Goal: Information Seeking & Learning: Learn about a topic

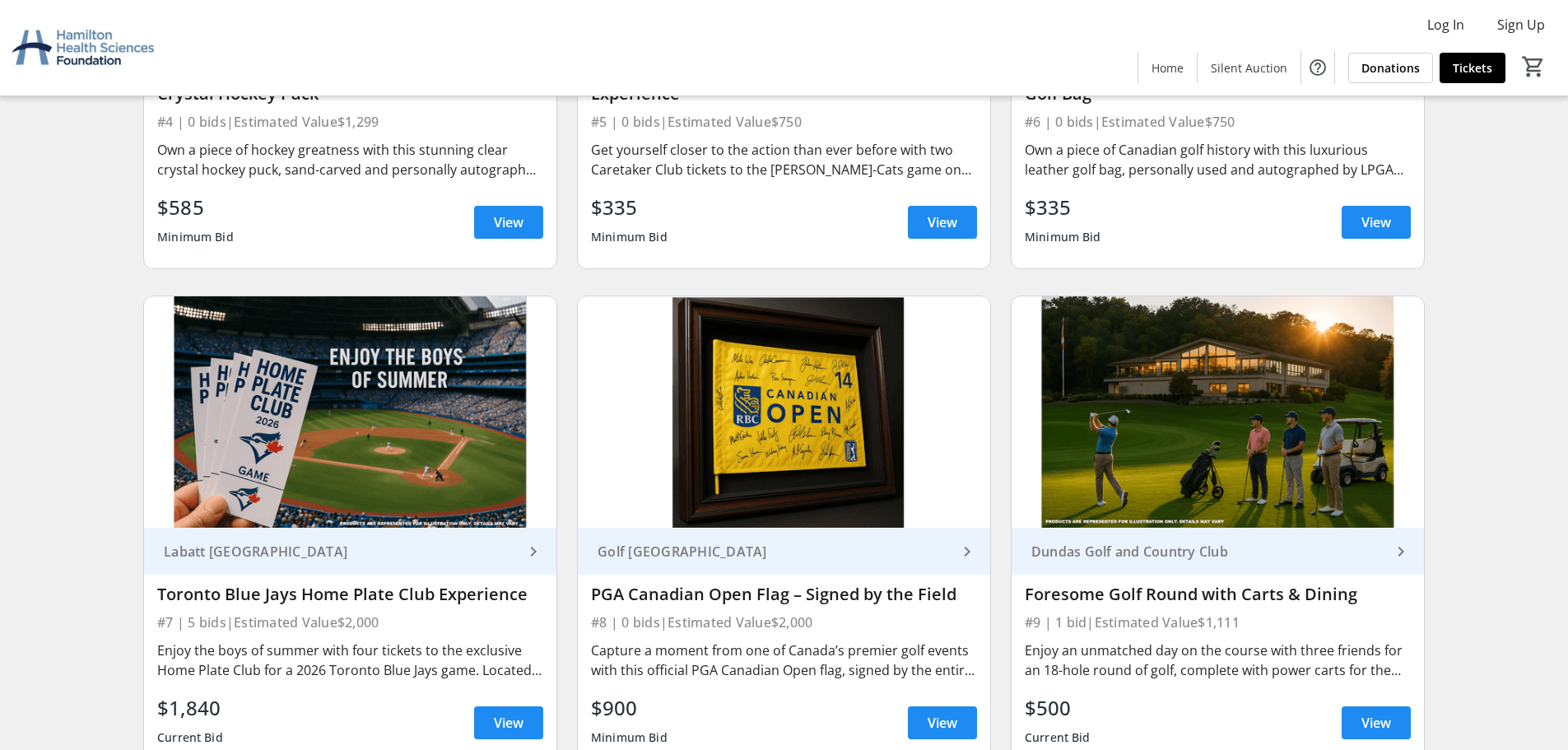
scroll to position [1070, 0]
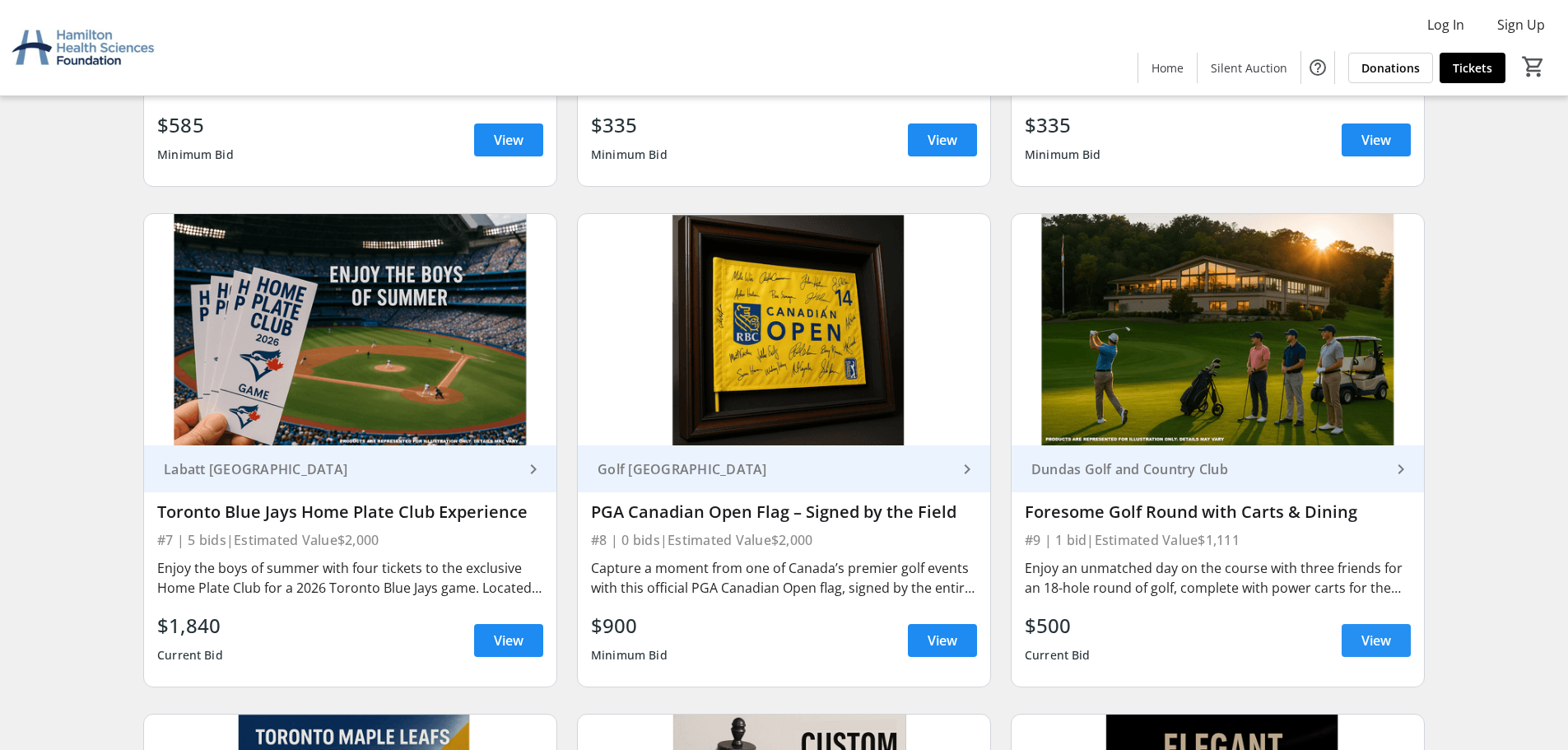
click at [1386, 641] on span "View" at bounding box center [1375, 640] width 29 height 20
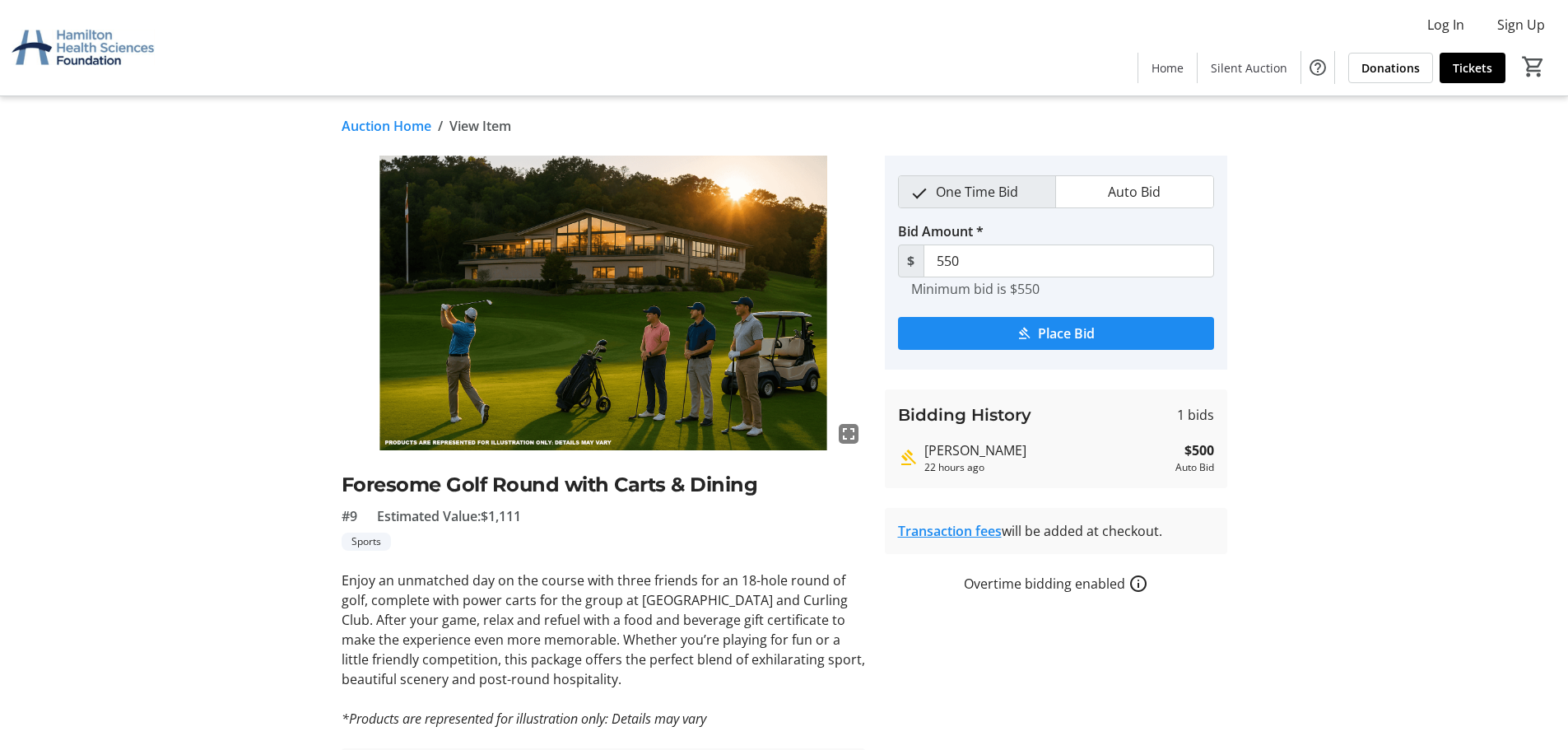
scroll to position [1070, 0]
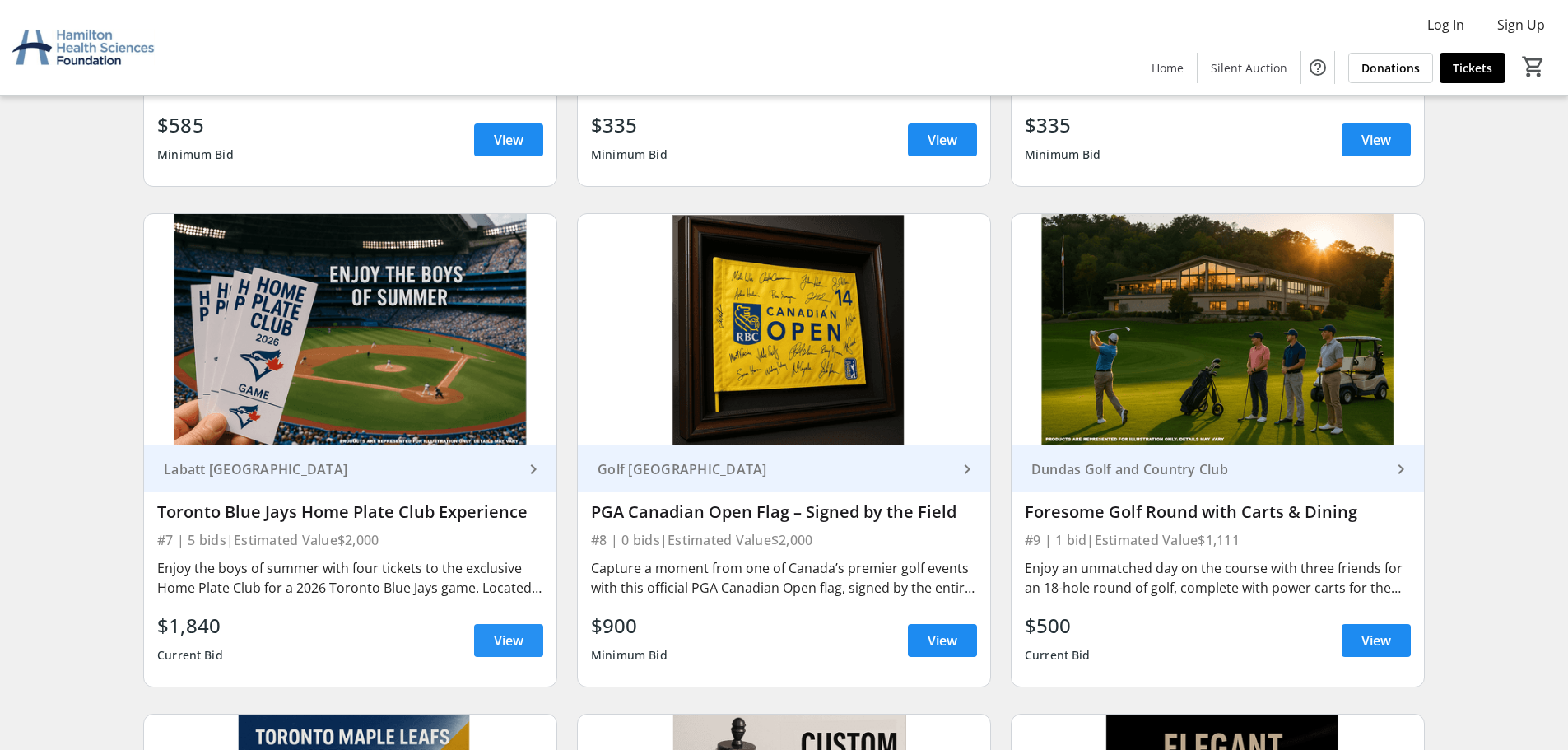
click at [506, 641] on span "View" at bounding box center [508, 640] width 29 height 20
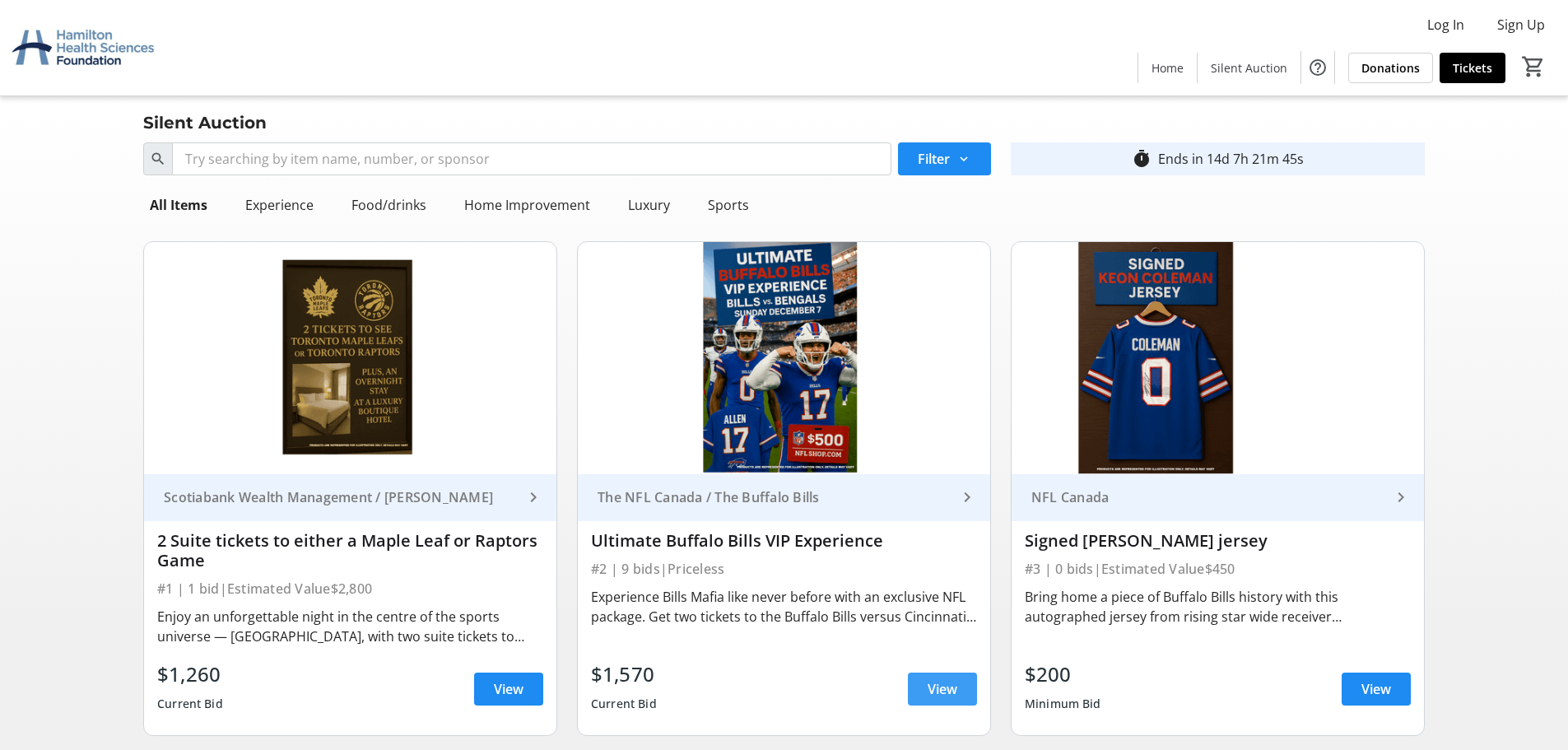
click at [949, 688] on span "View" at bounding box center [942, 688] width 29 height 20
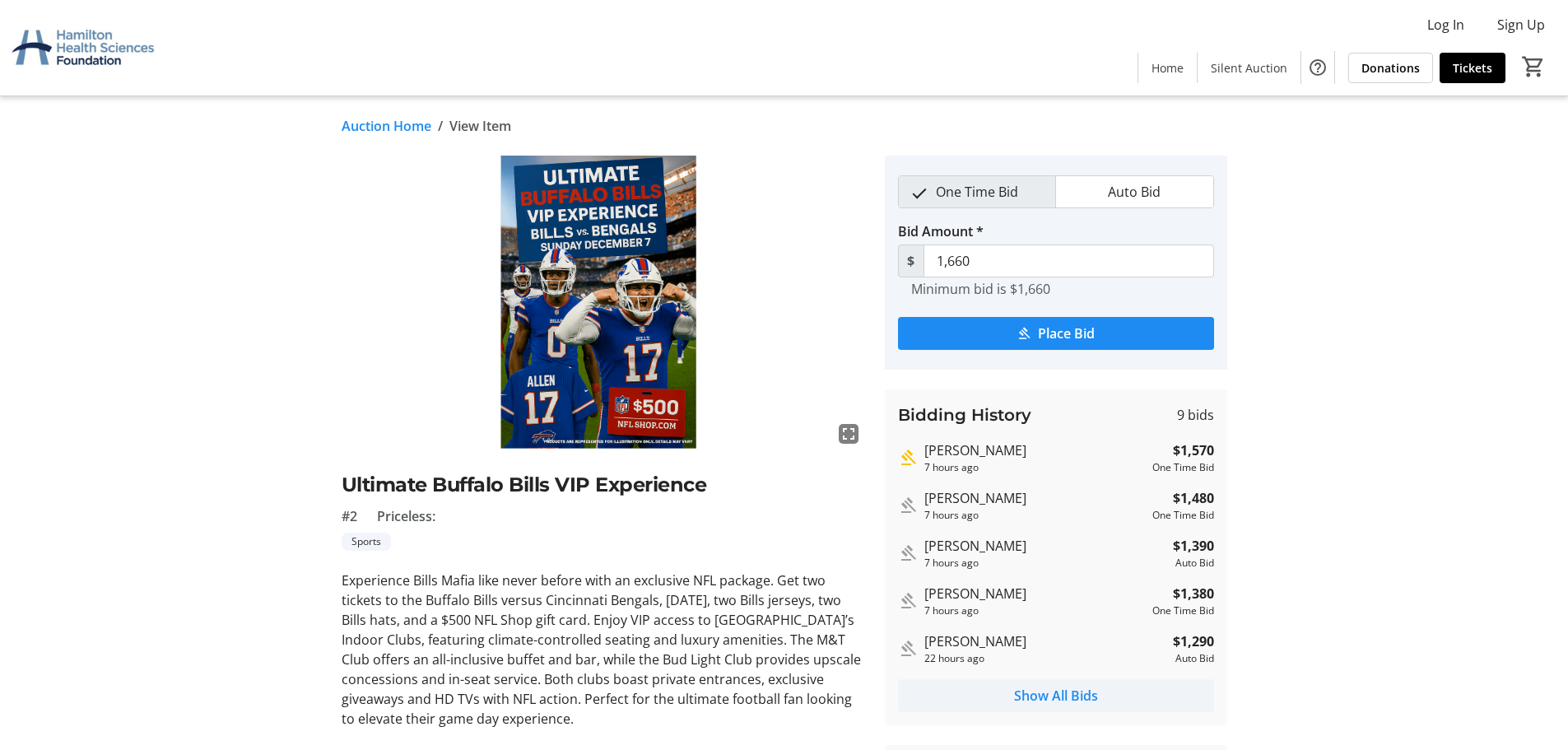
click at [1017, 698] on span "Show All Bids" at bounding box center [1056, 695] width 84 height 20
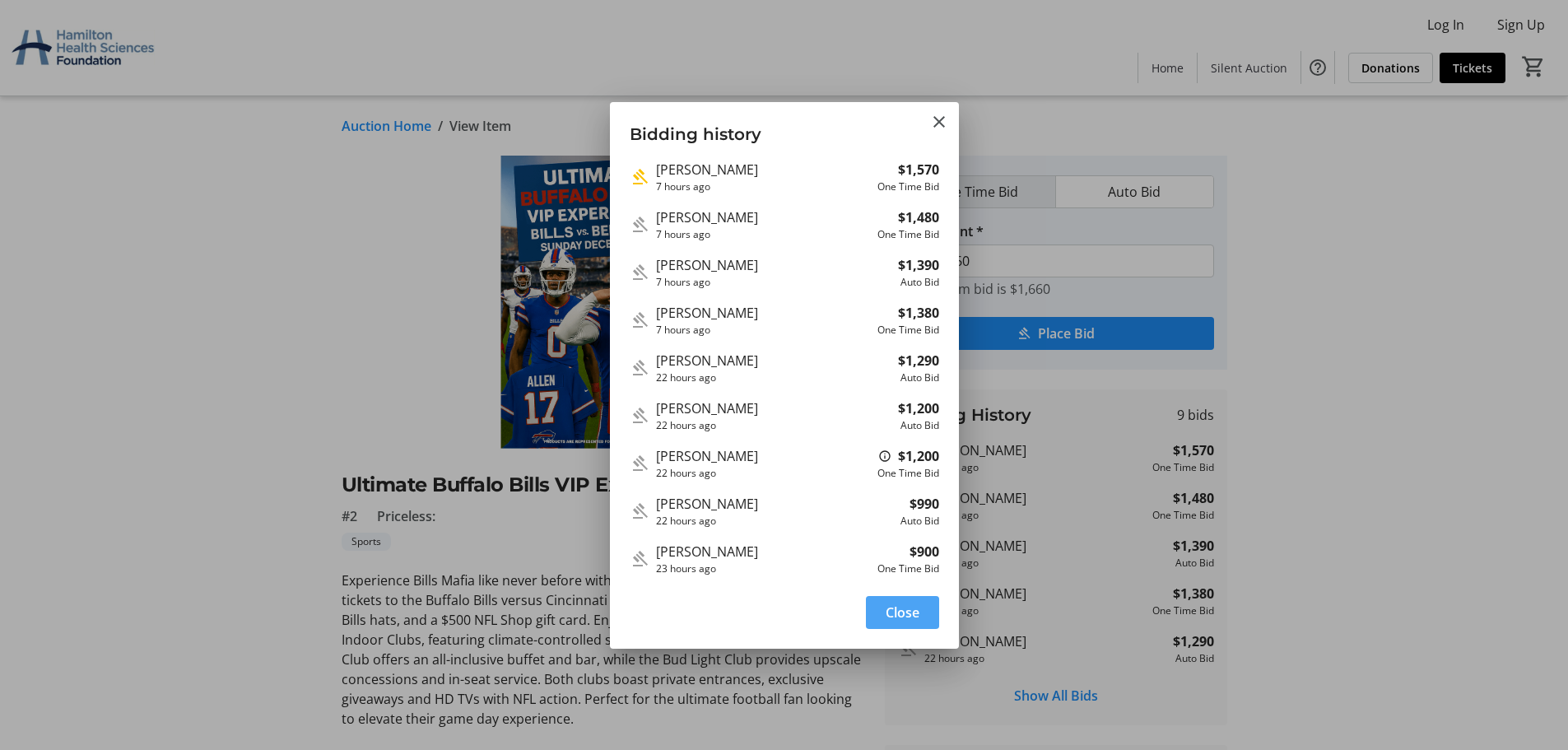
click at [889, 605] on span "Close" at bounding box center [903, 612] width 34 height 20
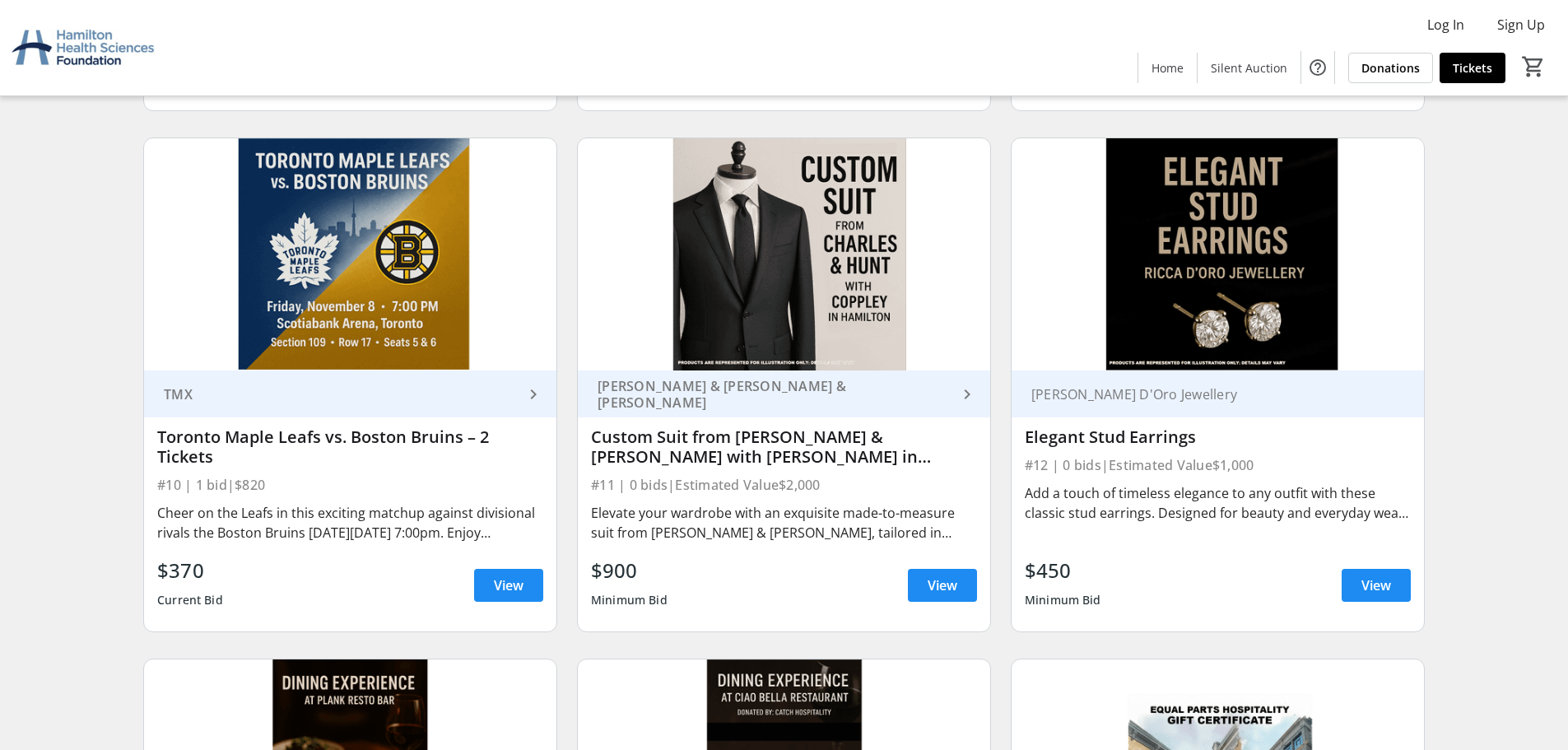
scroll to position [1729, 0]
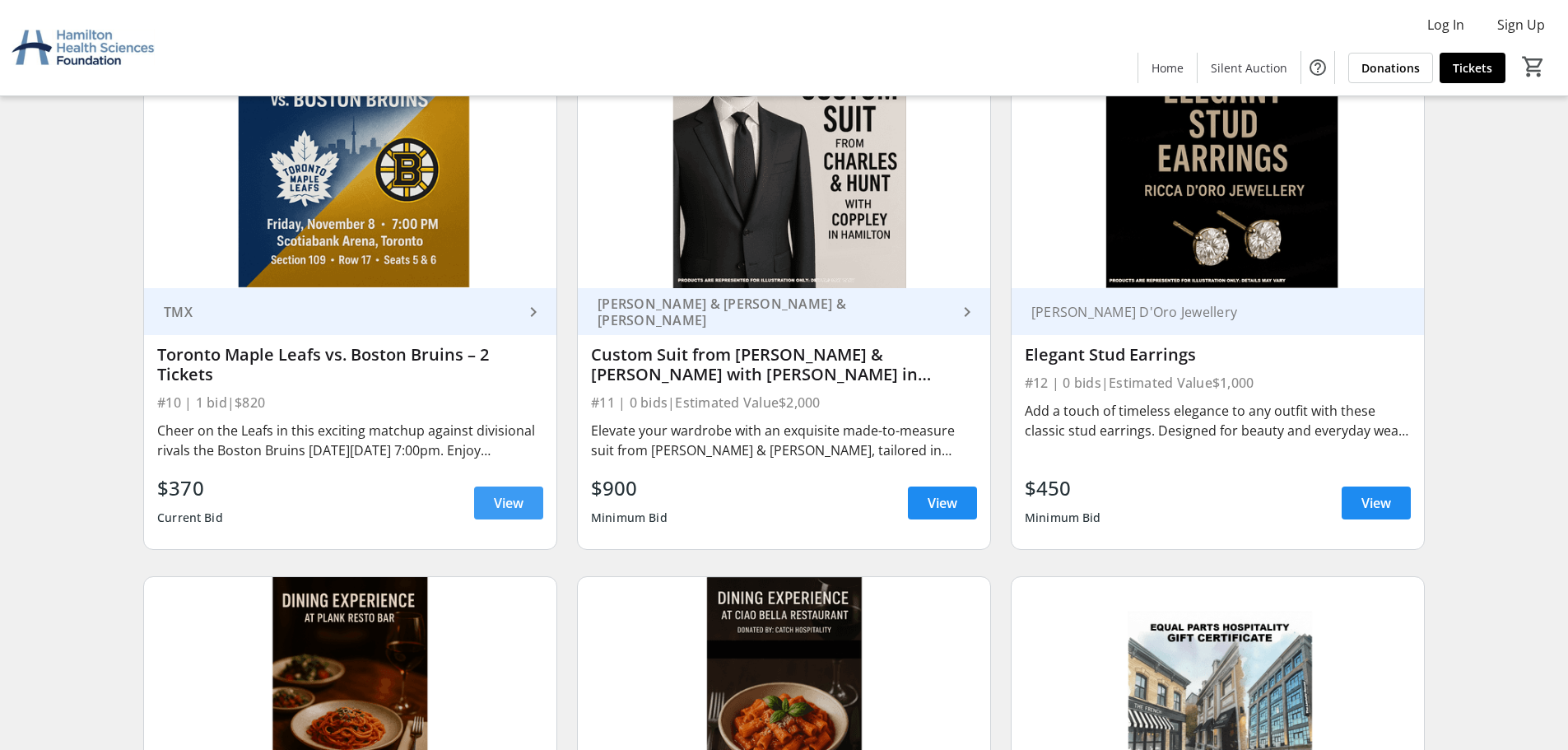
click at [506, 500] on span "View" at bounding box center [508, 503] width 29 height 20
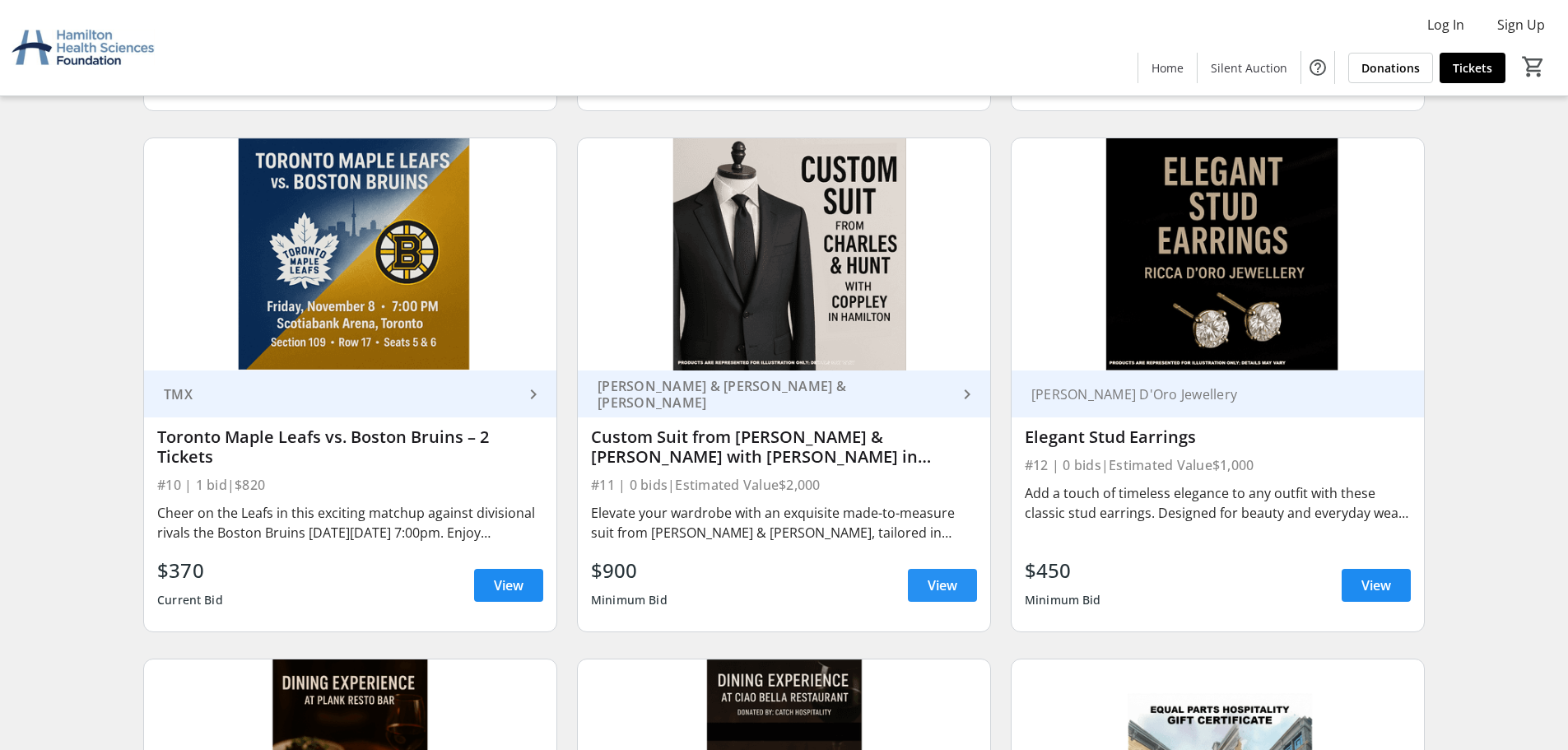
click at [931, 581] on span "View" at bounding box center [942, 585] width 29 height 20
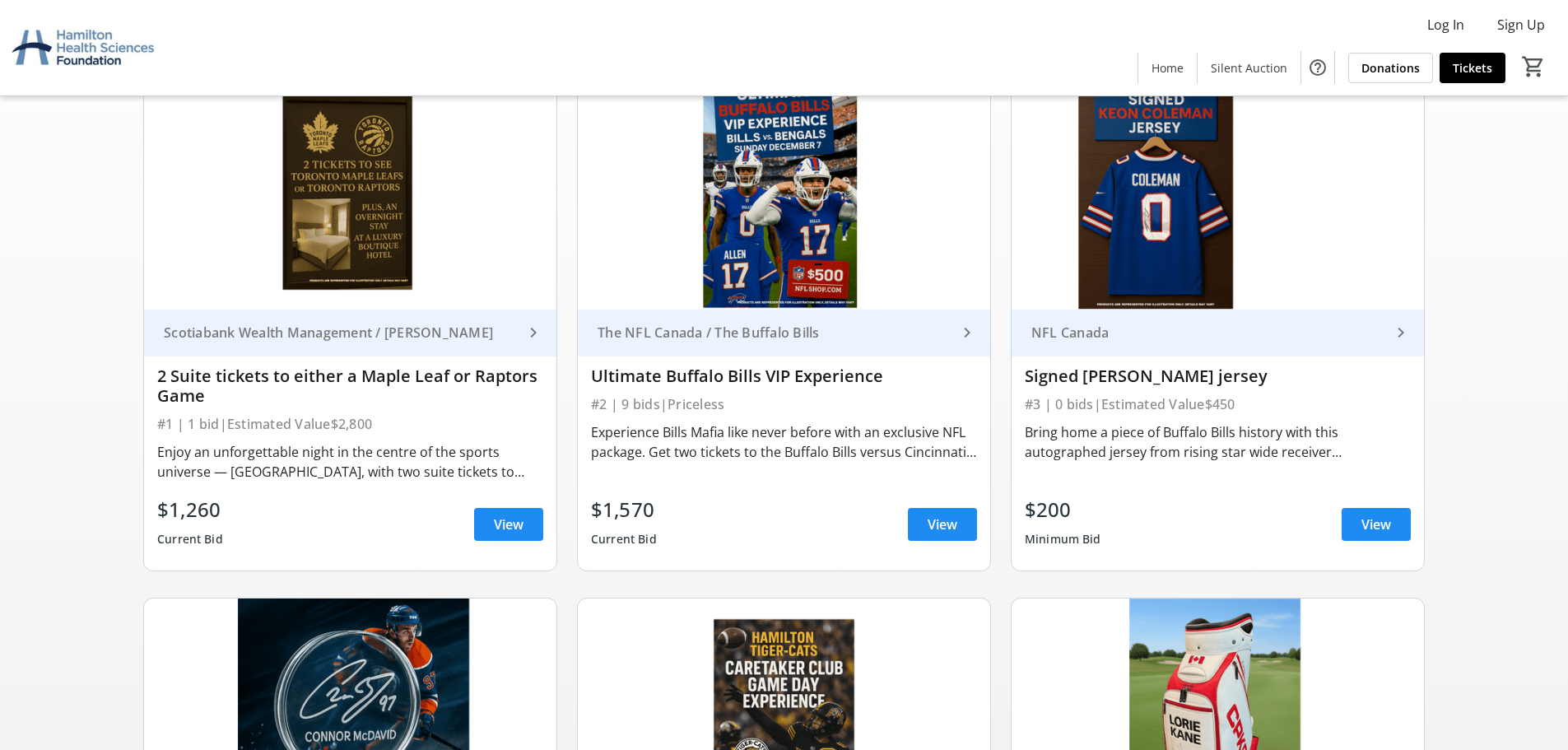
scroll to position [83, 0]
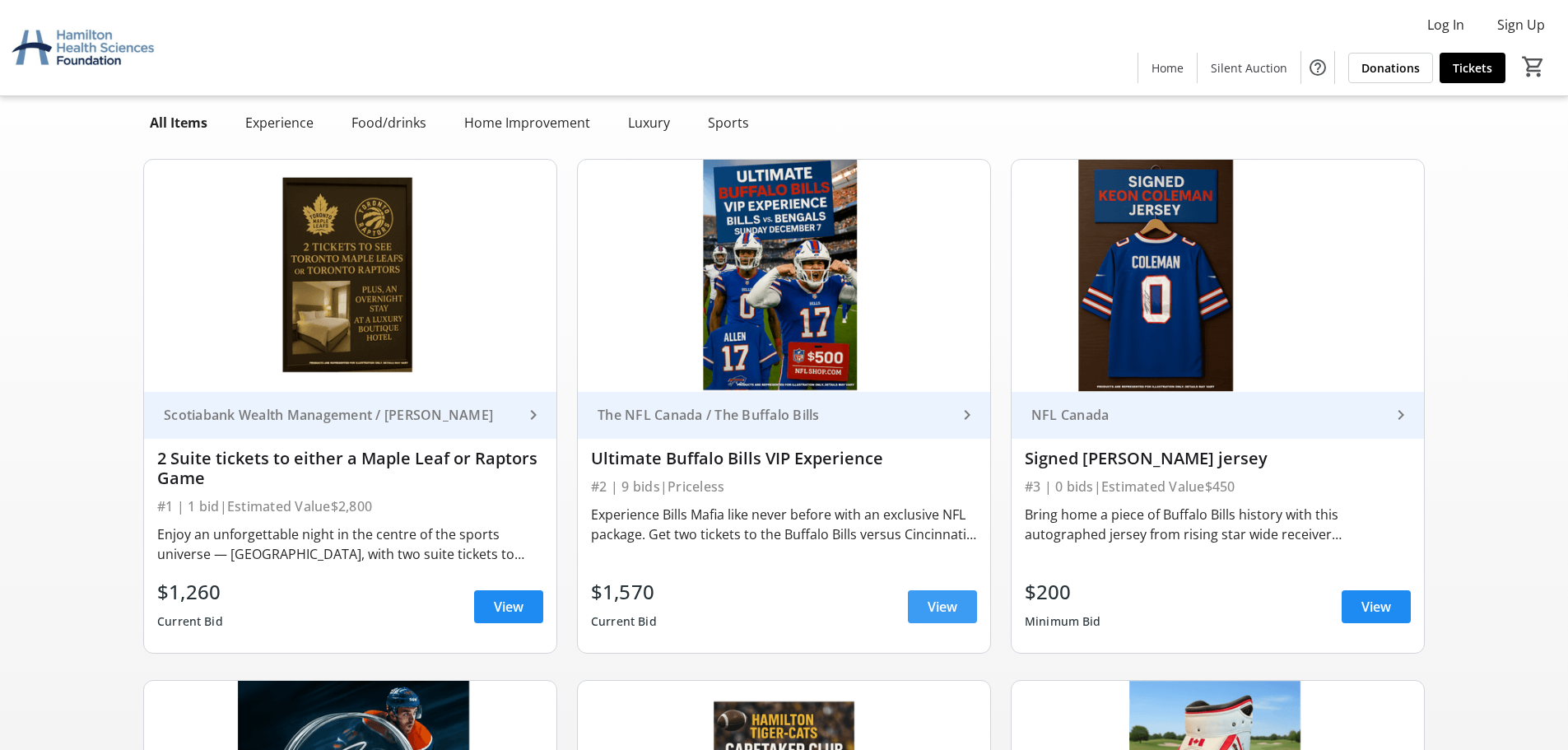
click at [940, 604] on span "View" at bounding box center [942, 606] width 29 height 20
